Goal: Task Accomplishment & Management: Manage account settings

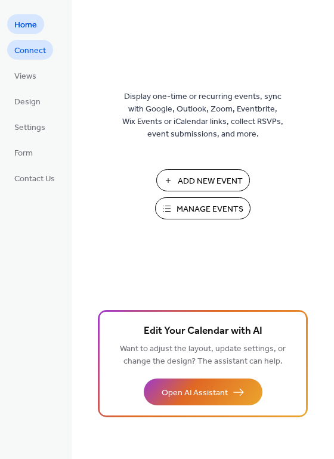
click at [39, 50] on span "Connect" at bounding box center [30, 51] width 32 height 13
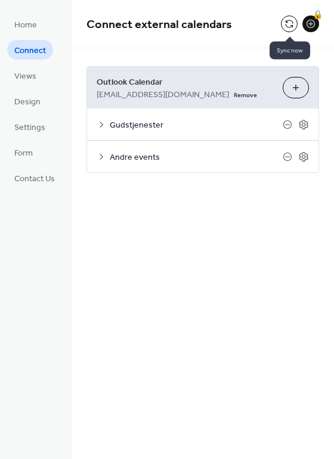
click at [290, 21] on button at bounding box center [289, 23] width 17 height 17
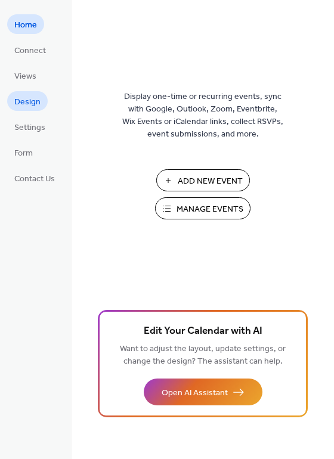
click at [34, 99] on span "Design" at bounding box center [27, 102] width 26 height 13
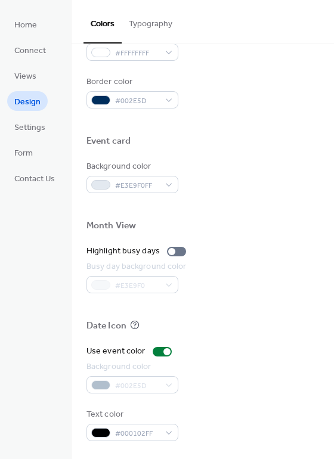
scroll to position [510, 0]
click at [171, 251] on div at bounding box center [171, 251] width 7 height 7
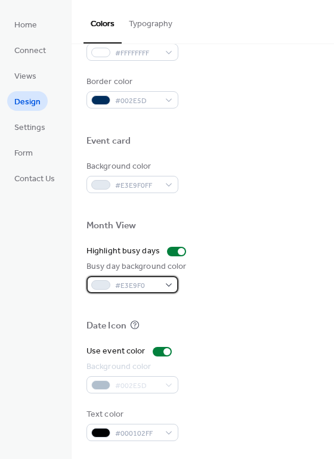
click at [158, 281] on span "#E3E9F0" at bounding box center [137, 285] width 44 height 13
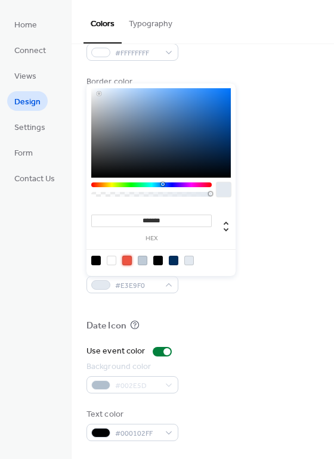
click at [125, 260] on div at bounding box center [127, 261] width 10 height 10
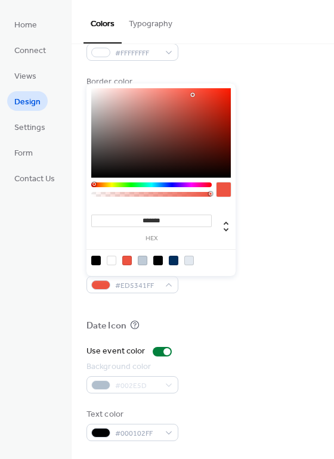
click at [111, 261] on div at bounding box center [112, 261] width 10 height 10
type input "*******"
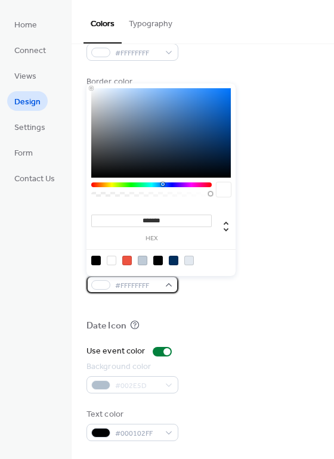
click at [138, 285] on span "#FFFFFFFF" at bounding box center [137, 285] width 44 height 13
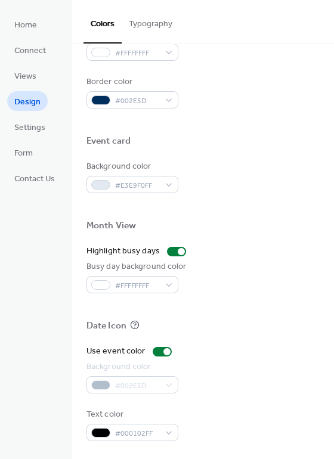
drag, startPoint x: 232, startPoint y: 307, endPoint x: 222, endPoint y: 307, distance: 10.1
click at [232, 308] on div at bounding box center [202, 306] width 232 height 27
click at [167, 251] on div at bounding box center [176, 252] width 19 height 10
click at [163, 352] on div at bounding box center [166, 351] width 7 height 7
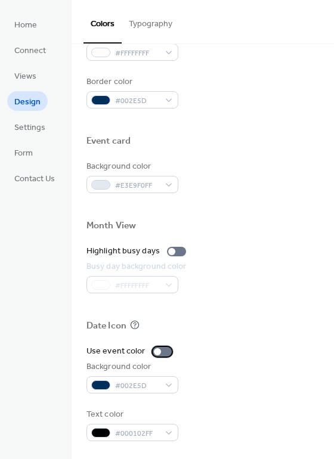
click at [161, 352] on div at bounding box center [161, 352] width 19 height 10
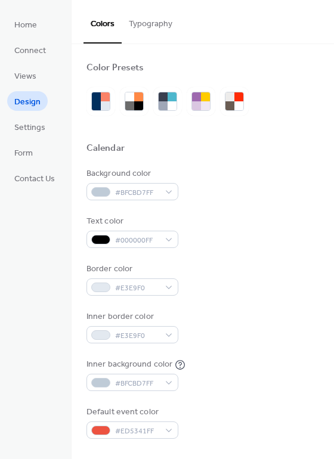
scroll to position [0, 0]
click at [37, 127] on span "Settings" at bounding box center [29, 128] width 31 height 13
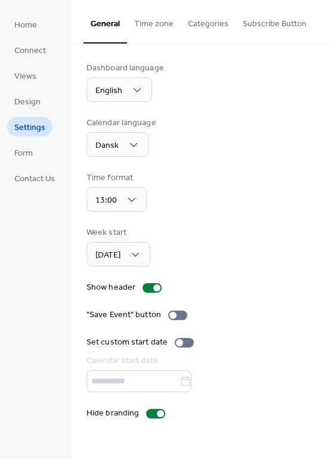
click at [203, 28] on button "Categories" at bounding box center [207, 21] width 55 height 42
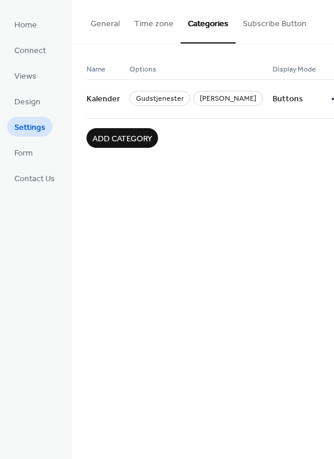
click at [150, 24] on button "Time zone" at bounding box center [154, 21] width 54 height 42
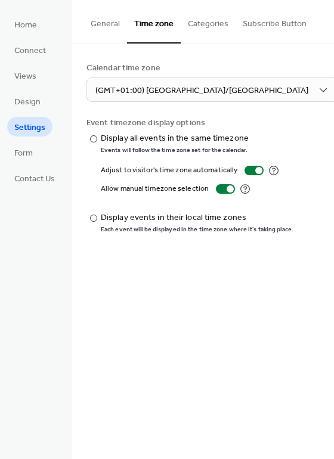
click at [102, 23] on button "General" at bounding box center [104, 21] width 43 height 42
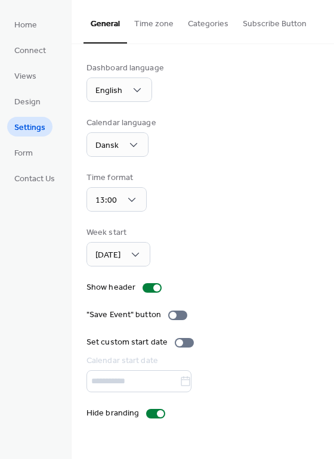
click at [145, 22] on button "Time zone" at bounding box center [154, 21] width 54 height 42
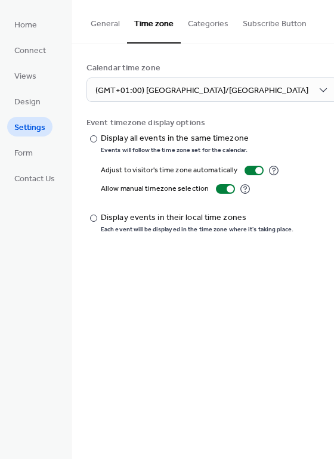
click at [99, 21] on button "General" at bounding box center [104, 21] width 43 height 42
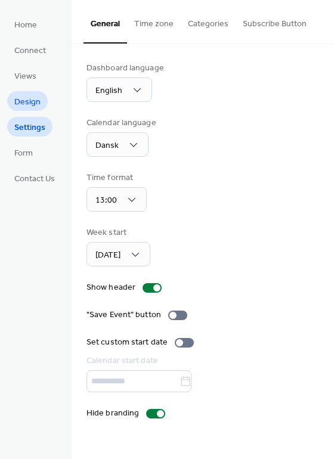
click at [35, 102] on span "Design" at bounding box center [27, 102] width 26 height 13
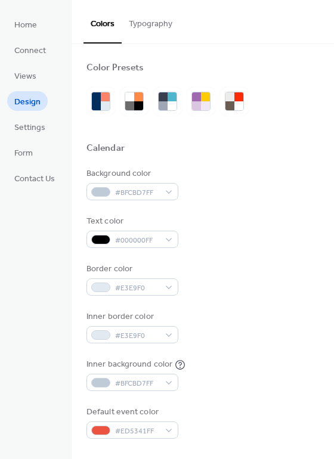
click at [147, 33] on button "Typography" at bounding box center [151, 21] width 58 height 42
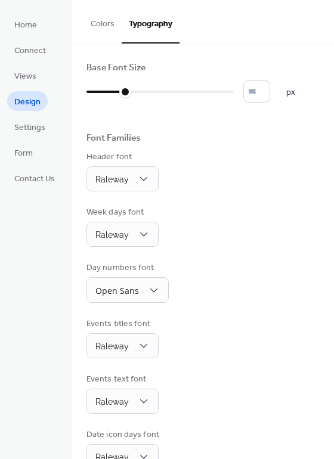
click at [105, 23] on button "Colors" at bounding box center [102, 21] width 38 height 42
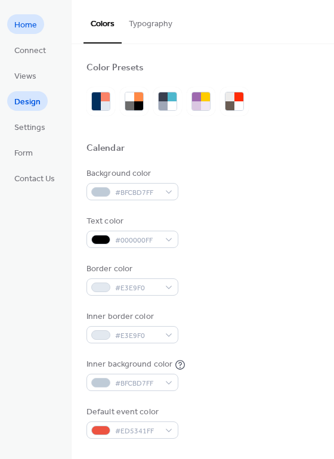
click at [24, 29] on span "Home" at bounding box center [25, 25] width 23 height 13
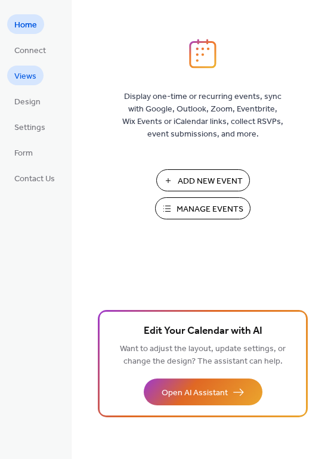
click at [26, 73] on span "Views" at bounding box center [25, 76] width 22 height 13
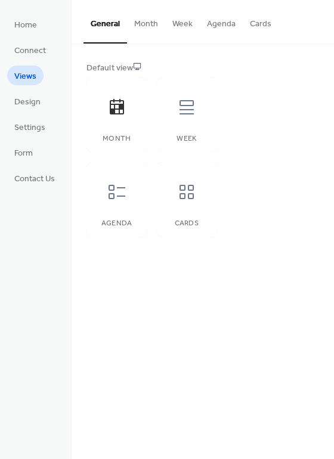
click at [258, 26] on button "Cards" at bounding box center [260, 21] width 36 height 42
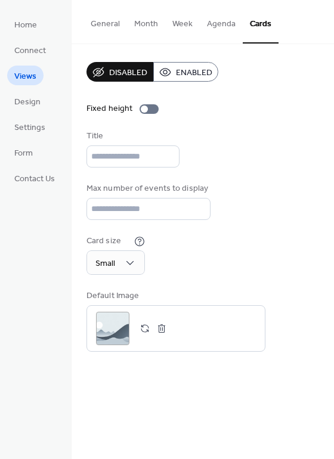
click at [158, 24] on button "Month" at bounding box center [146, 21] width 38 height 42
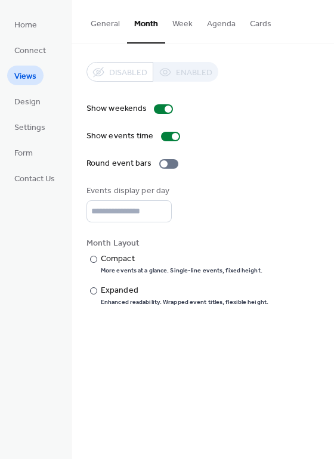
click at [180, 41] on button "Week" at bounding box center [182, 21] width 35 height 42
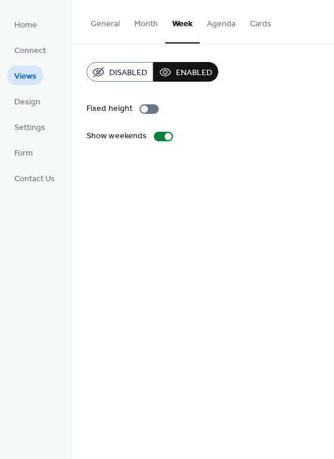
click at [141, 76] on span "Disabled" at bounding box center [128, 73] width 38 height 13
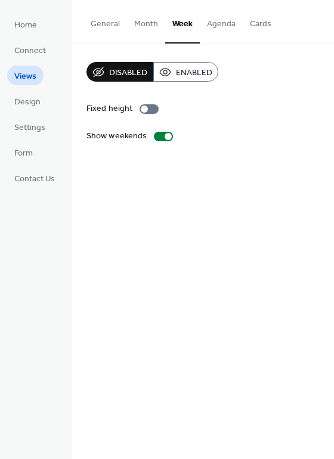
click at [180, 74] on span "Enabled" at bounding box center [194, 73] width 36 height 13
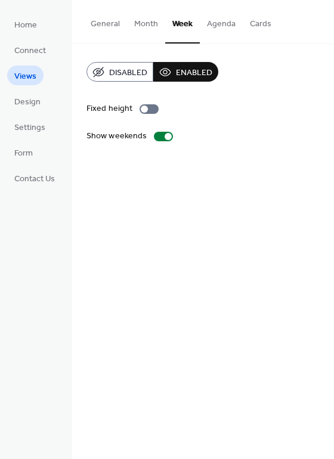
click at [146, 25] on button "Month" at bounding box center [146, 21] width 38 height 42
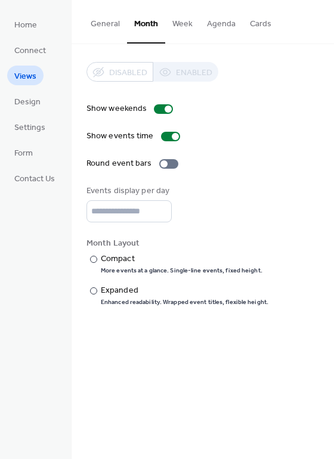
click at [181, 26] on button "Week" at bounding box center [182, 21] width 35 height 42
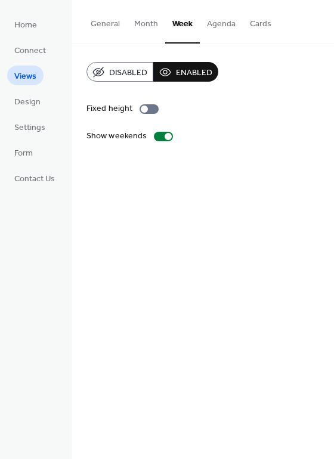
click at [133, 69] on span "Disabled" at bounding box center [128, 73] width 38 height 13
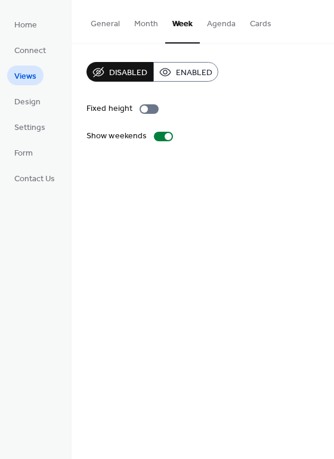
click at [208, 32] on button "Agenda" at bounding box center [221, 21] width 43 height 42
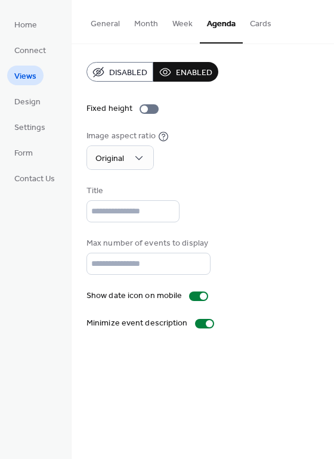
click at [139, 68] on span "Disabled" at bounding box center [128, 73] width 38 height 13
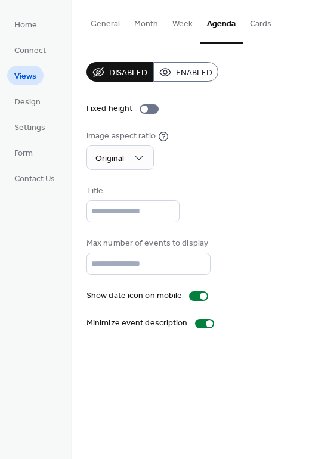
click at [261, 28] on button "Cards" at bounding box center [260, 21] width 36 height 42
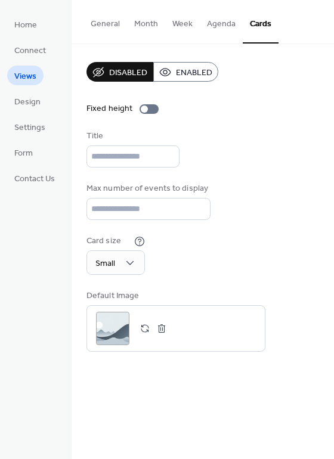
click at [152, 24] on button "Month" at bounding box center [146, 21] width 38 height 42
